Goal: Understand process/instructions: Learn how to perform a task or action

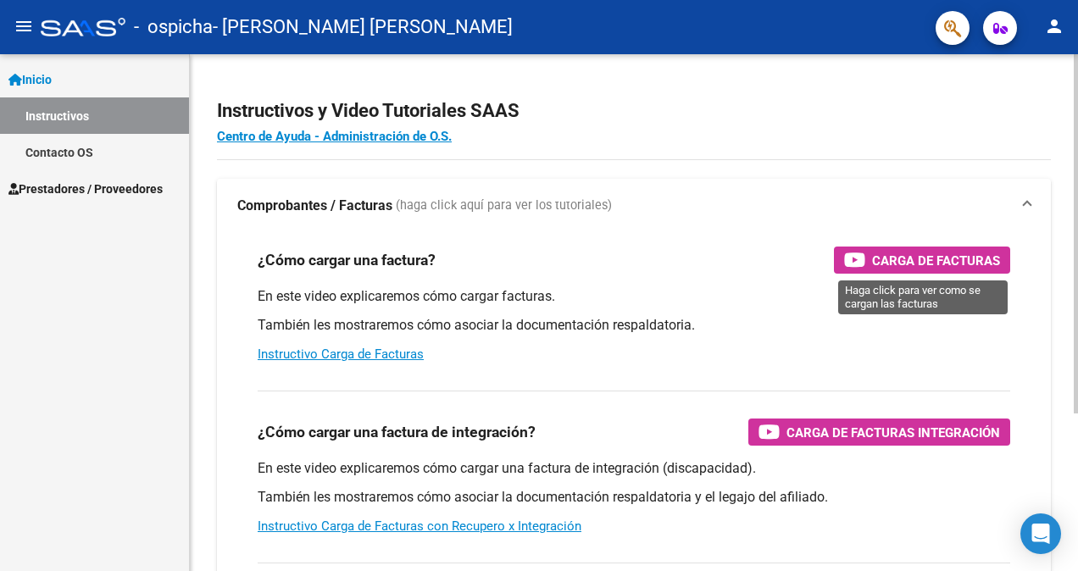
click at [895, 264] on span "Carga de Facturas" at bounding box center [936, 260] width 128 height 21
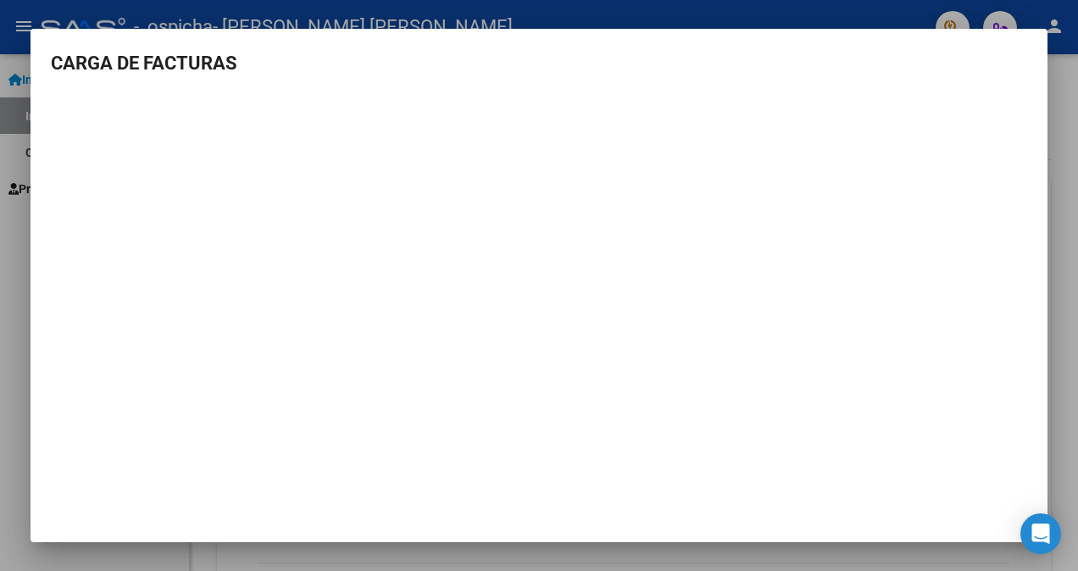
click at [411, 14] on div at bounding box center [539, 285] width 1078 height 571
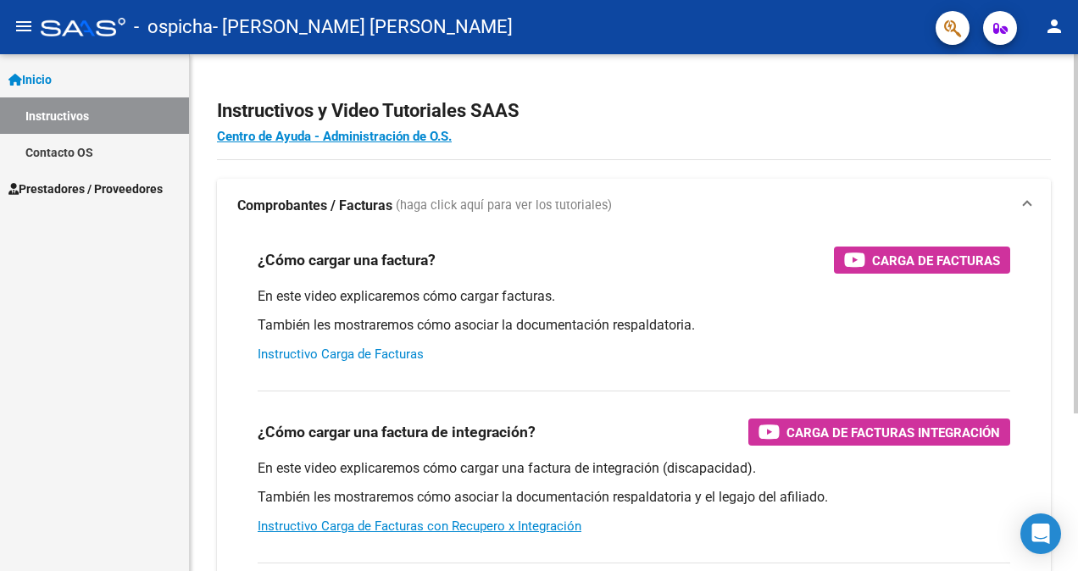
click at [336, 358] on link "Instructivo Carga de Facturas" at bounding box center [341, 354] width 166 height 15
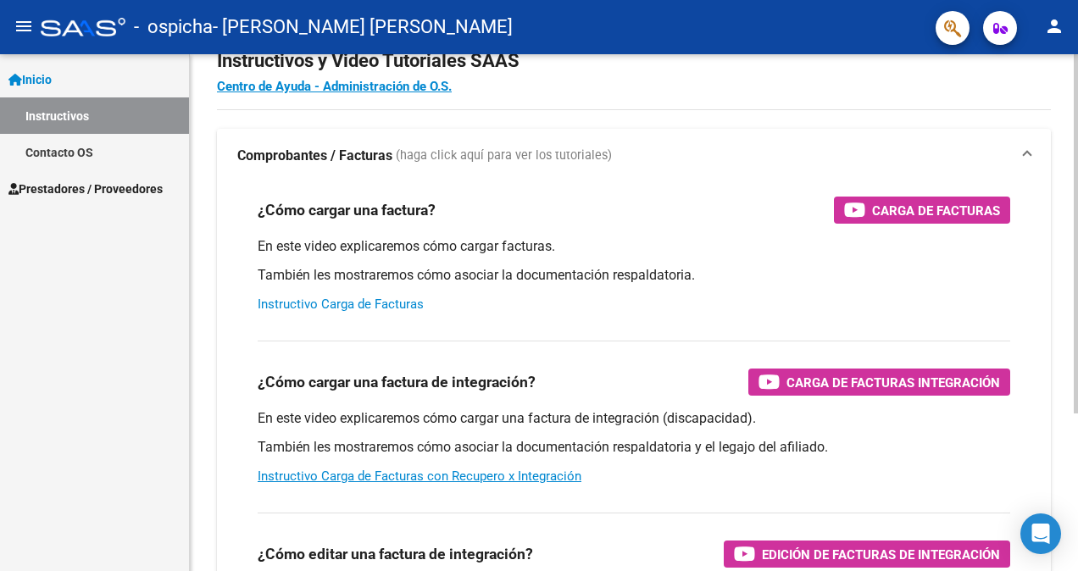
scroll to position [85, 0]
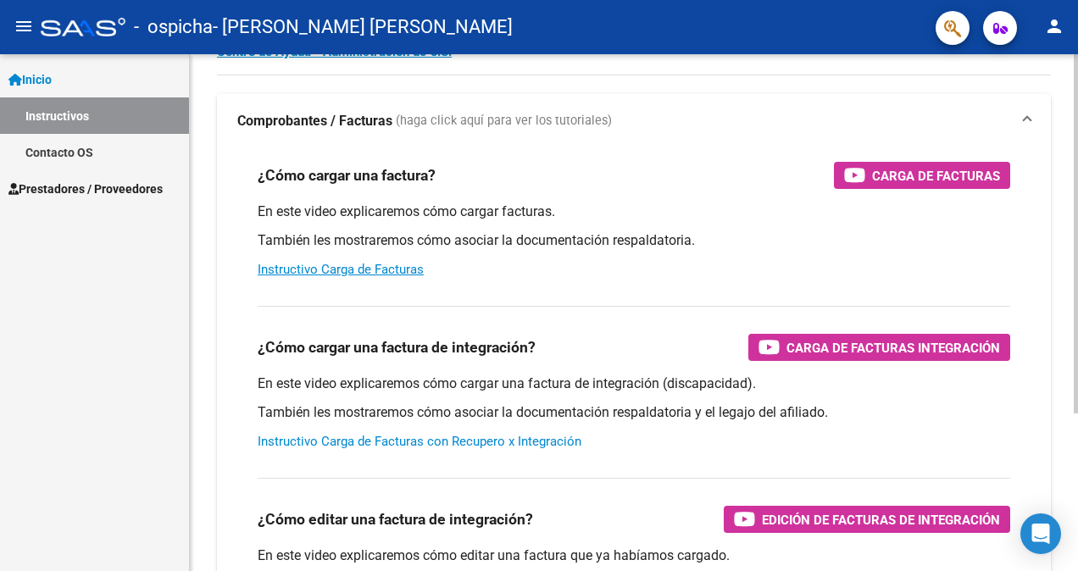
click at [386, 444] on link "Instructivo Carga de Facturas con Recupero x Integración" at bounding box center [420, 441] width 324 height 15
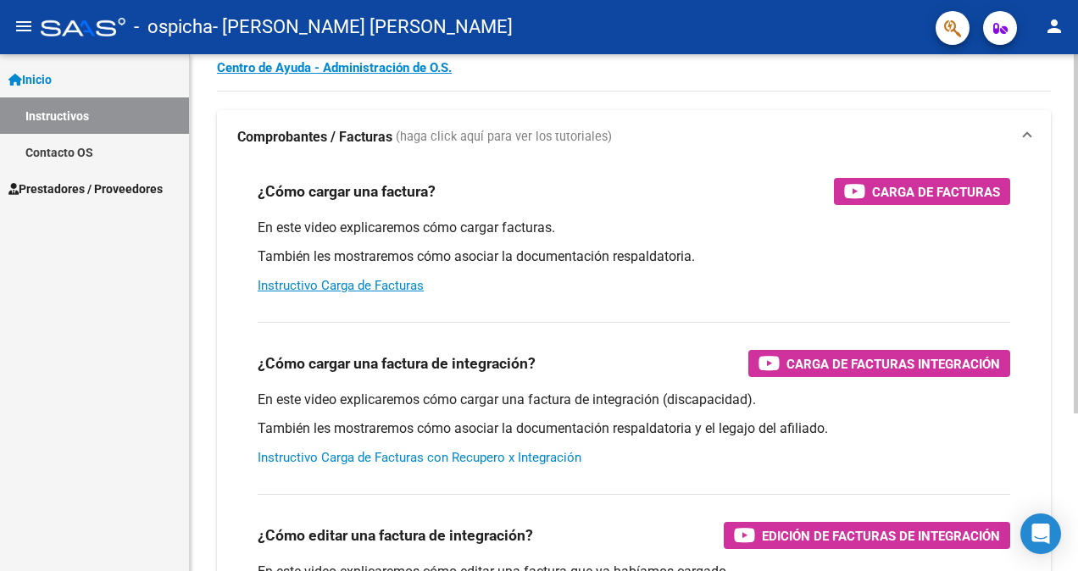
scroll to position [56, 0]
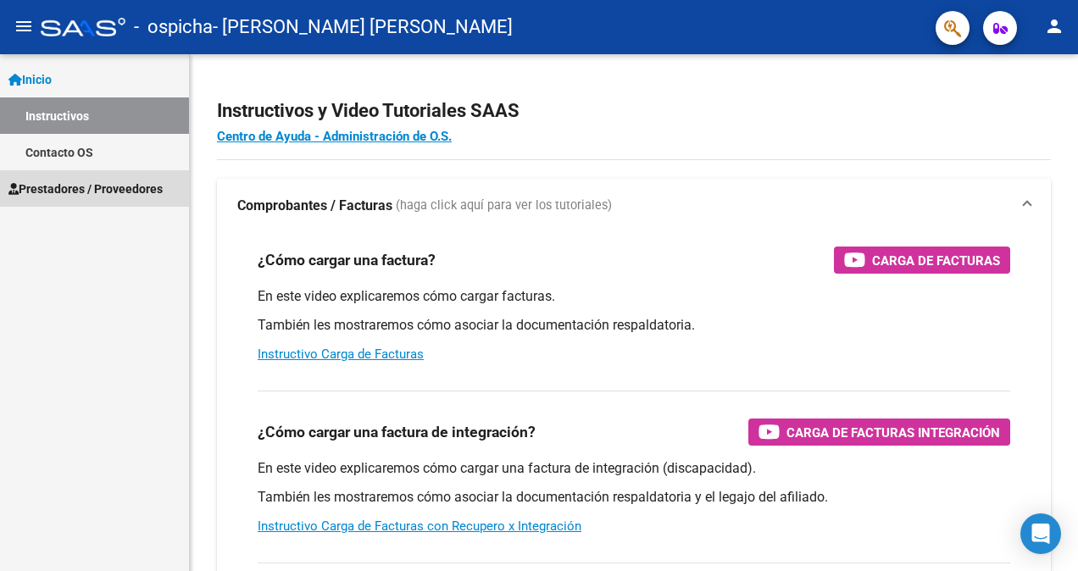
click at [59, 187] on span "Prestadores / Proveedores" at bounding box center [85, 189] width 154 height 19
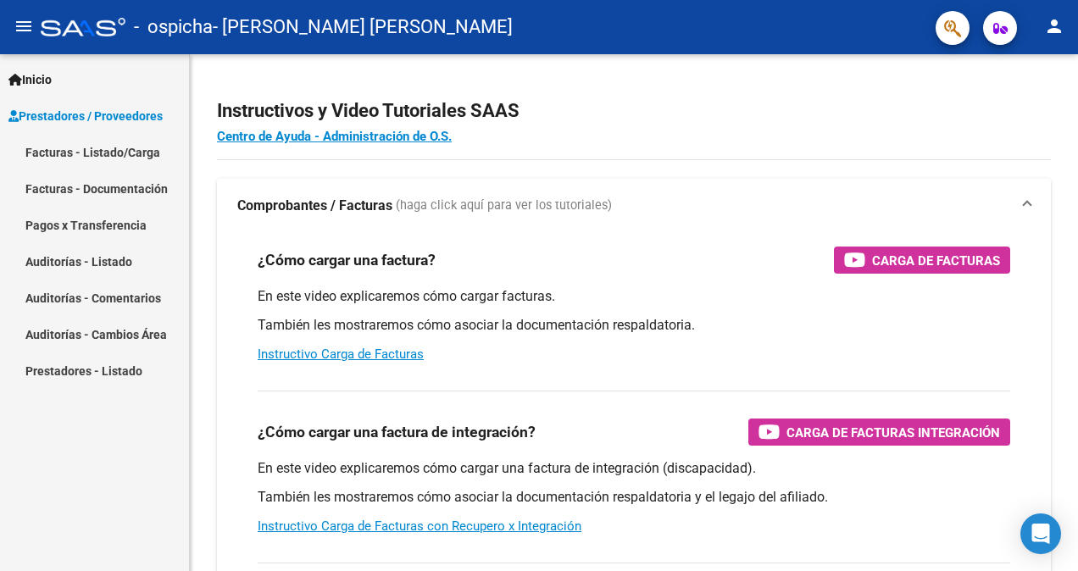
click at [59, 147] on link "Facturas - Listado/Carga" at bounding box center [94, 152] width 189 height 36
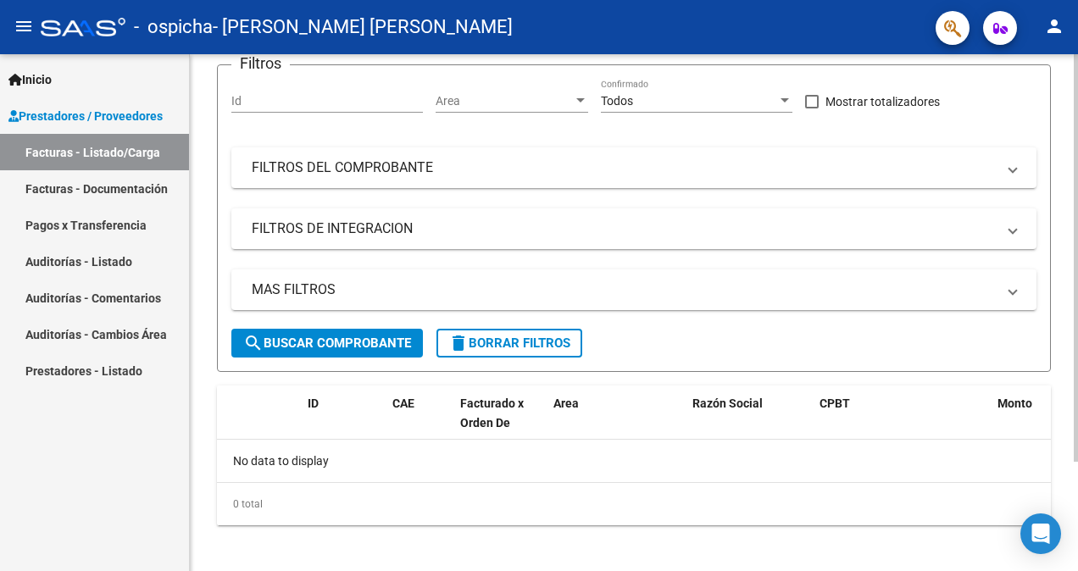
scroll to position [139, 0]
